Goal: Find specific page/section: Find specific page/section

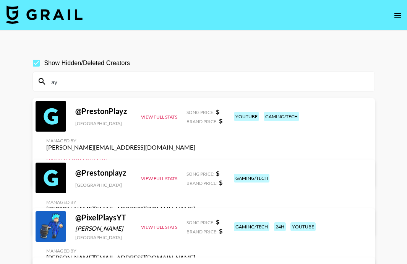
type input "a"
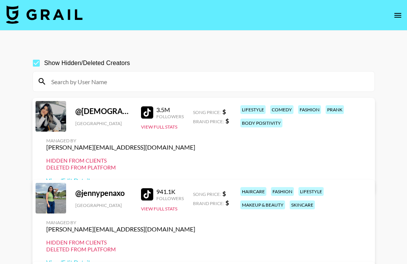
click at [95, 83] on input at bounding box center [209, 81] width 324 height 12
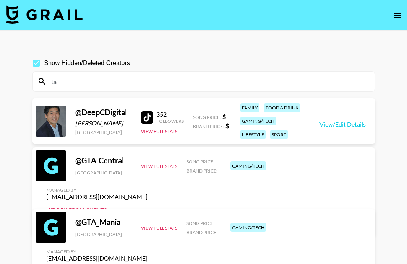
type input "t"
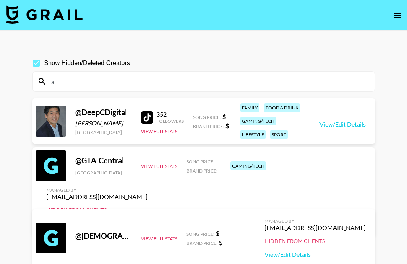
type input "a"
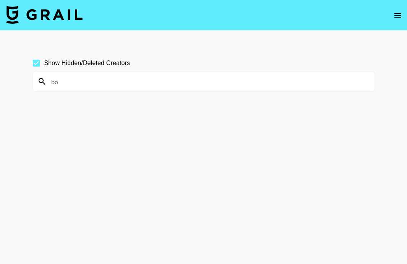
type input "b"
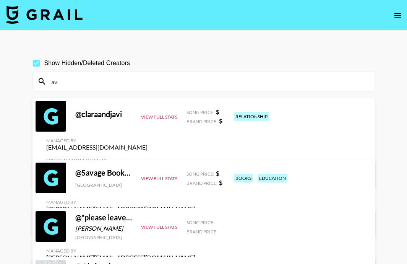
type input "a"
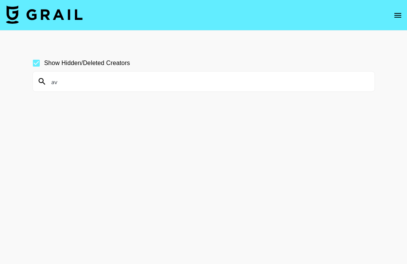
type input "a"
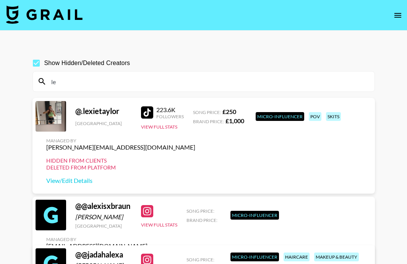
type input "l"
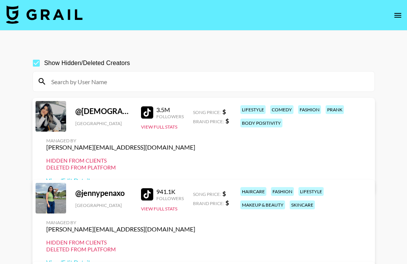
paste input "[PERSON_NAME]"
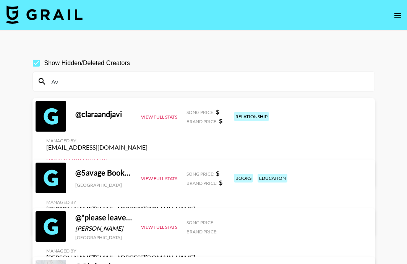
type input "A"
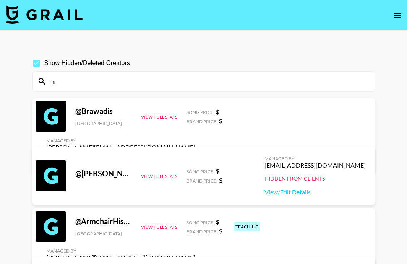
type input "i"
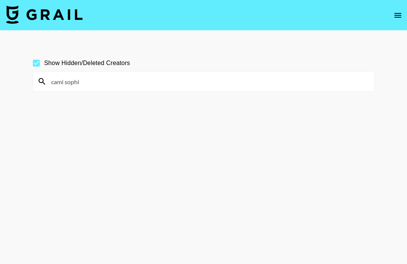
type input "[PERSON_NAME] [PERSON_NAME]"
drag, startPoint x: 93, startPoint y: 82, endPoint x: 33, endPoint y: 82, distance: 60.8
click at [33, 82] on div "[PERSON_NAME] [PERSON_NAME]" at bounding box center [204, 82] width 342 height 20
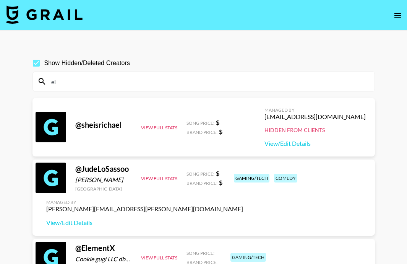
type input "e"
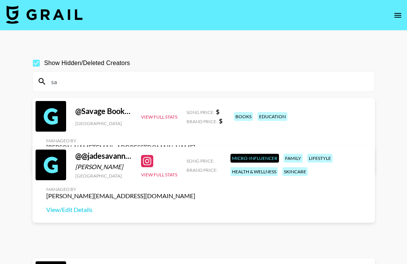
type input "s"
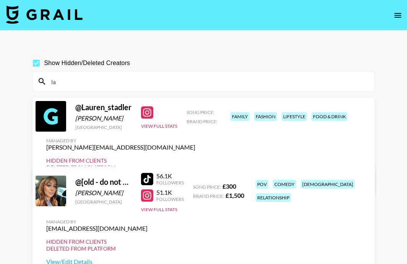
type input "l"
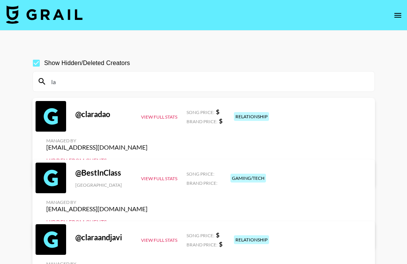
type input "l"
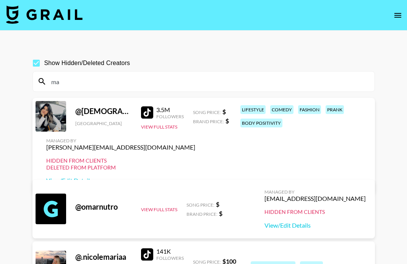
type input "m"
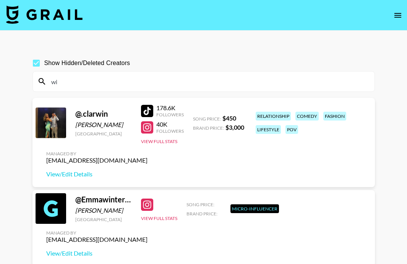
type input "w"
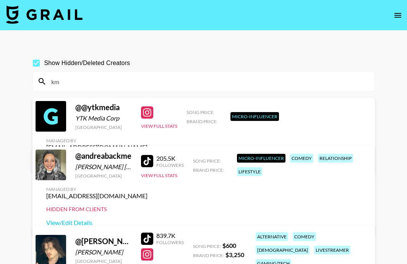
type input "k"
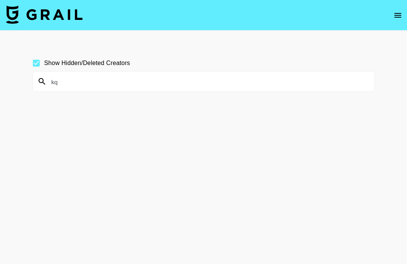
type input "k"
drag, startPoint x: 83, startPoint y: 82, endPoint x: 37, endPoint y: 83, distance: 45.5
click at [37, 83] on div "iilovasap" at bounding box center [204, 82] width 342 height 20
type input "iilovasap"
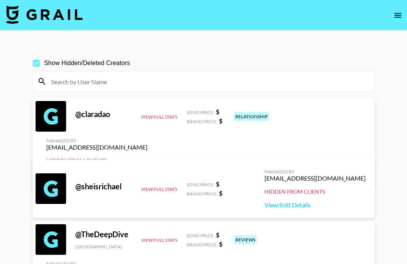
paste input "valeriecradd"
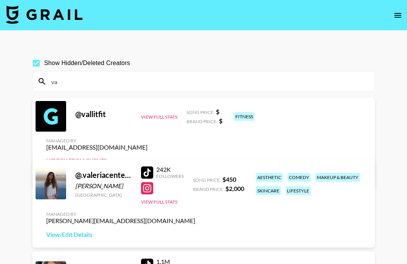
type input "v"
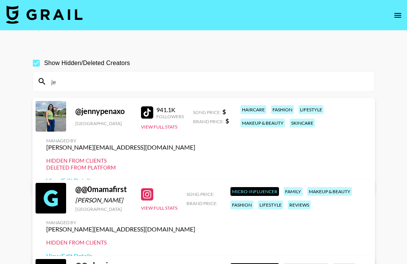
type input "j"
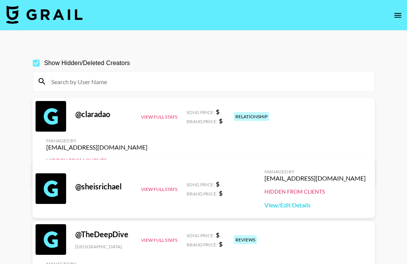
paste input "tobiloba"
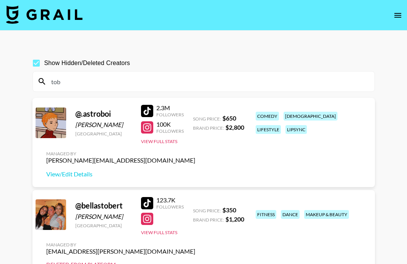
type input "tob"
